Goal: Find specific page/section: Find specific page/section

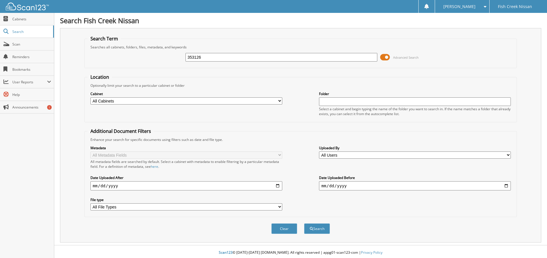
type input "353126"
click at [304, 224] on button "Search" at bounding box center [317, 229] width 26 height 11
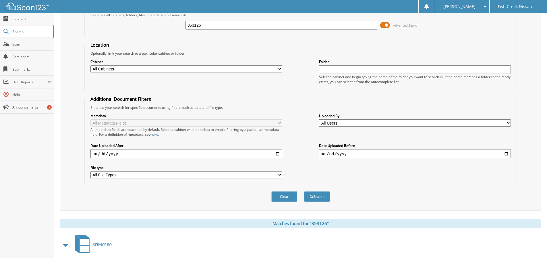
scroll to position [85, 0]
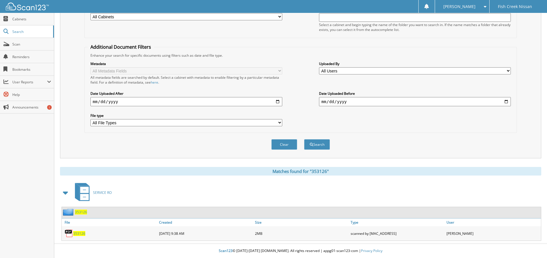
click at [79, 234] on span "353126" at bounding box center [79, 234] width 12 height 5
